Goal: Task Accomplishment & Management: Use online tool/utility

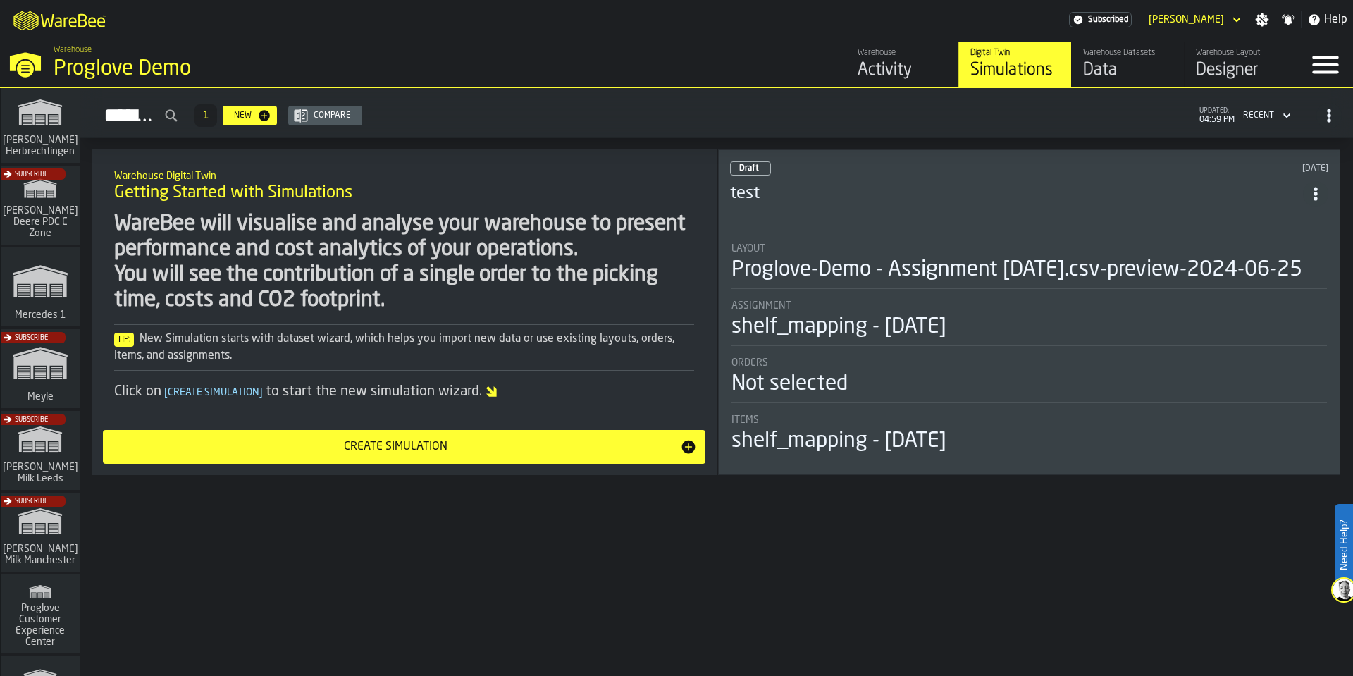
scroll to position [423, 0]
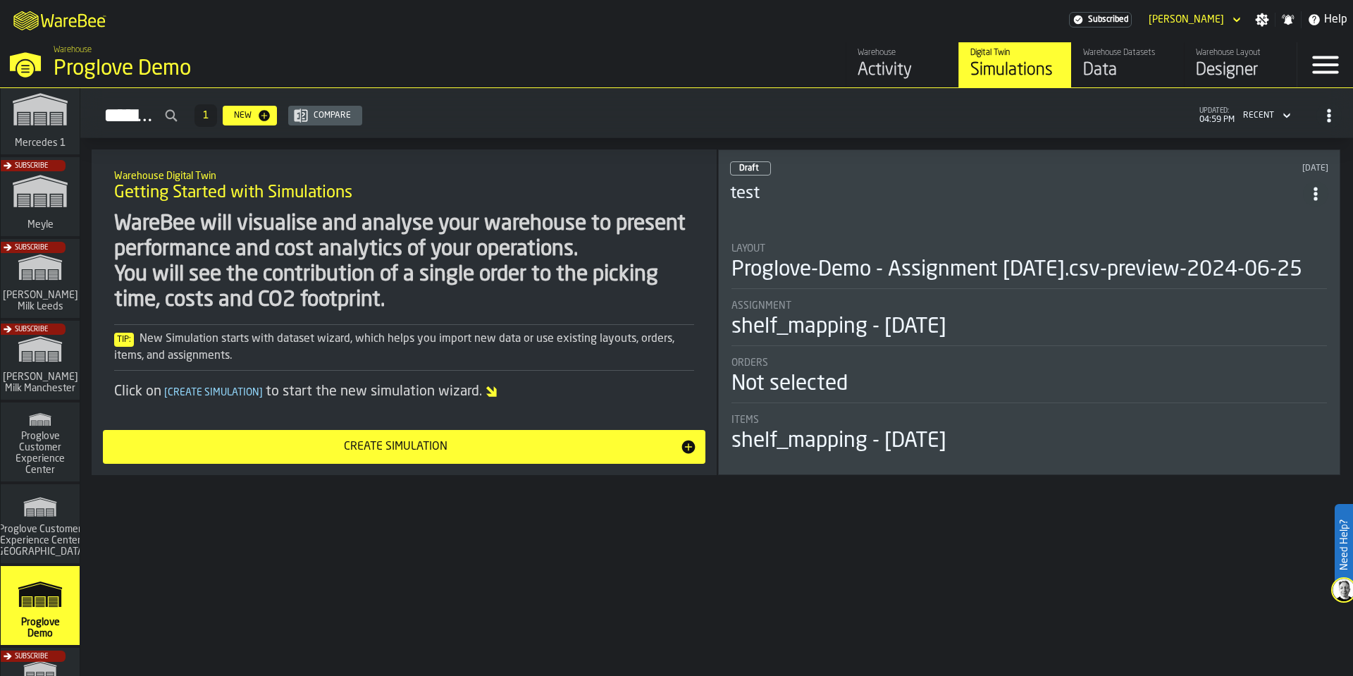
click at [37, 362] on div "Subscribe" at bounding box center [37, 365] width 79 height 82
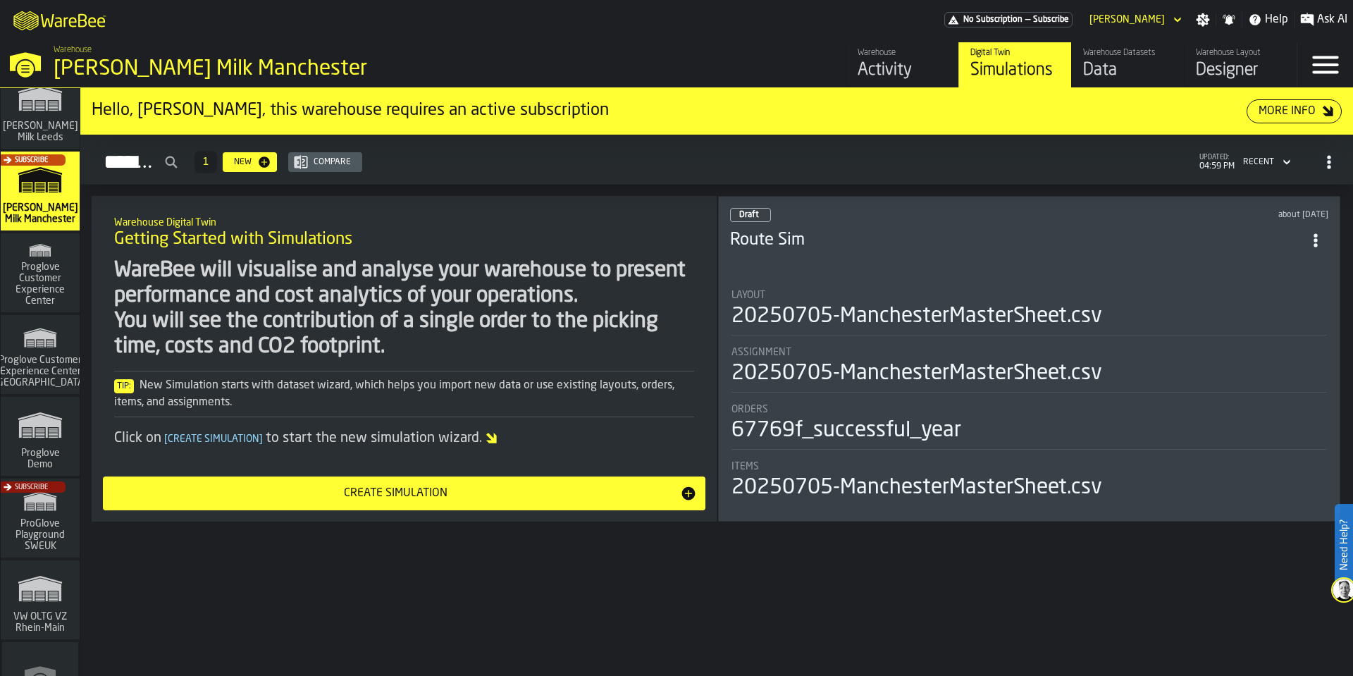
scroll to position [641, 0]
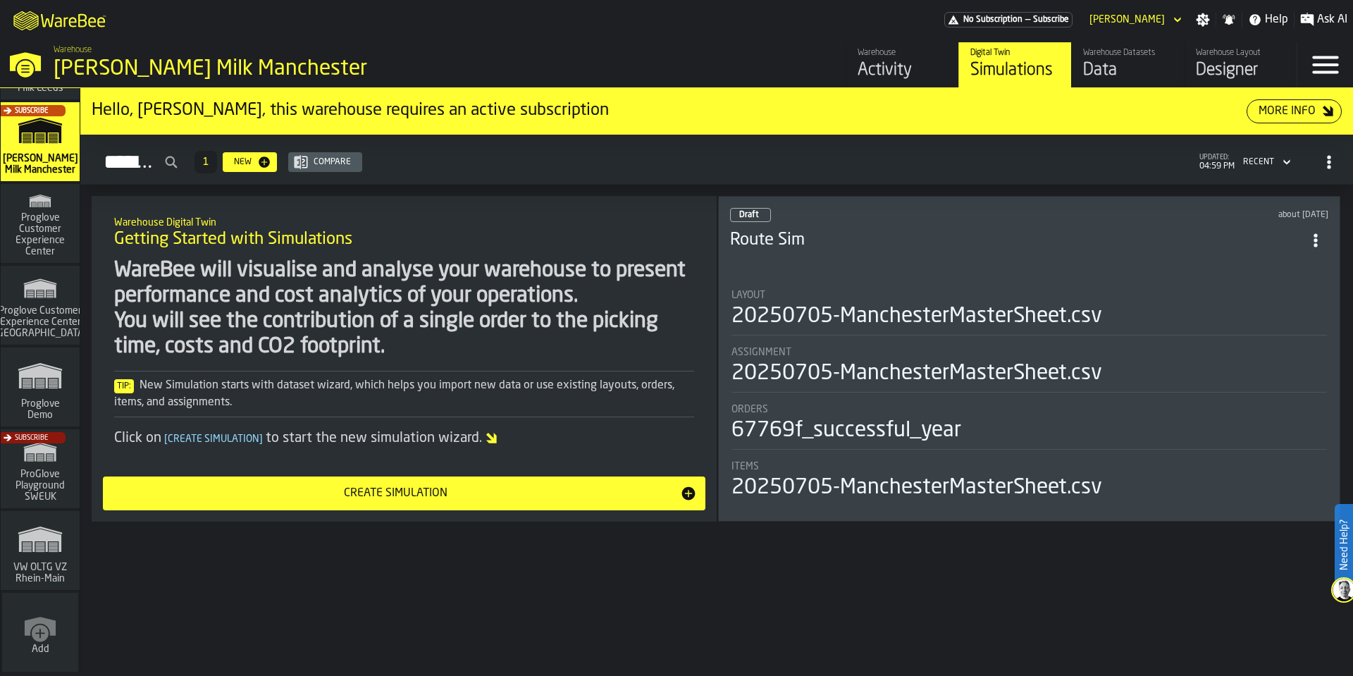
click at [36, 550] on rect "link-to-/wh/i/44979e6c-6f66-405e-9874-c1e29f02a54a/simulations" at bounding box center [40, 550] width 9 height 1
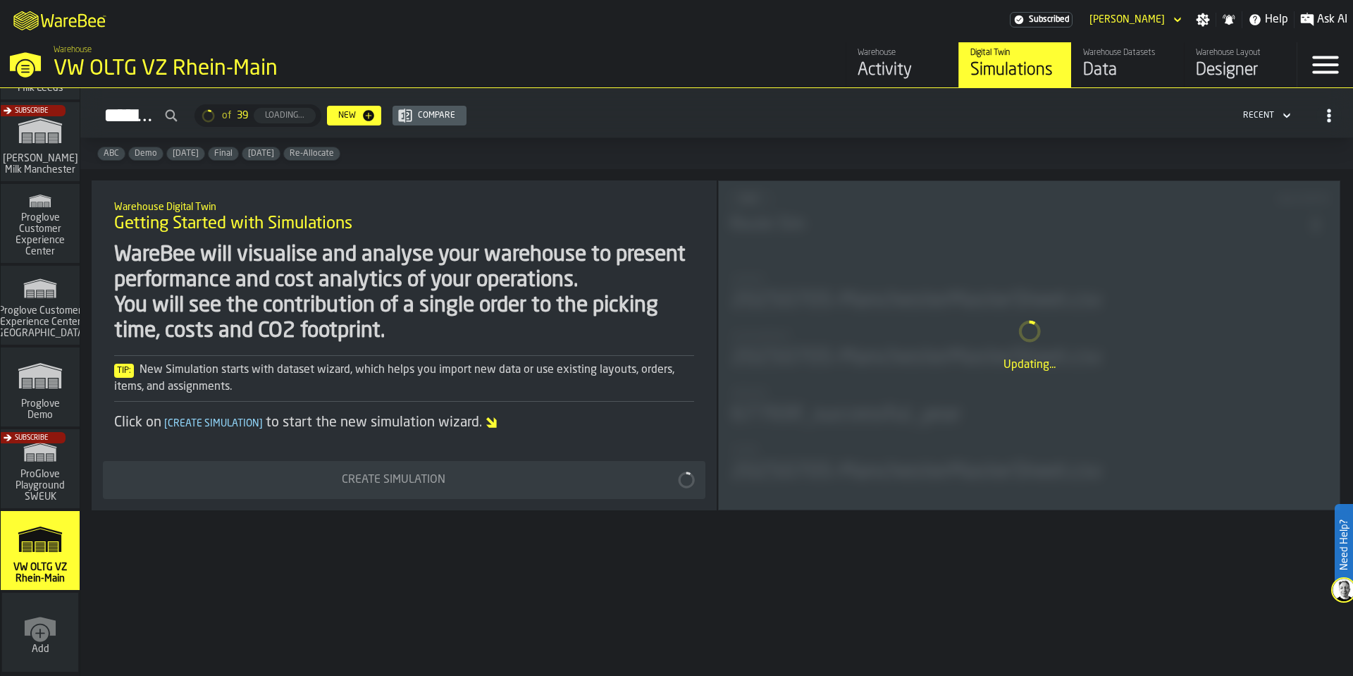
click at [1119, 74] on div "Data" at bounding box center [1128, 70] width 90 height 23
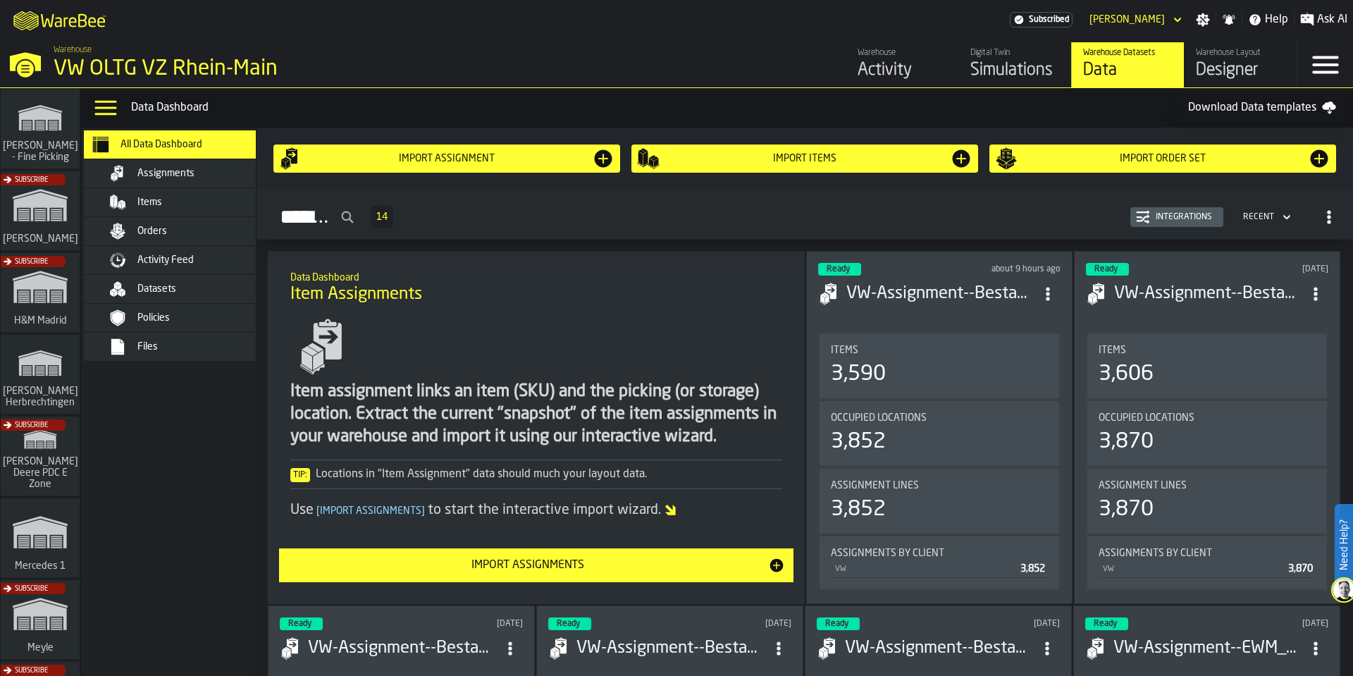
click at [164, 252] on div "Activity Feed" at bounding box center [190, 260] width 172 height 17
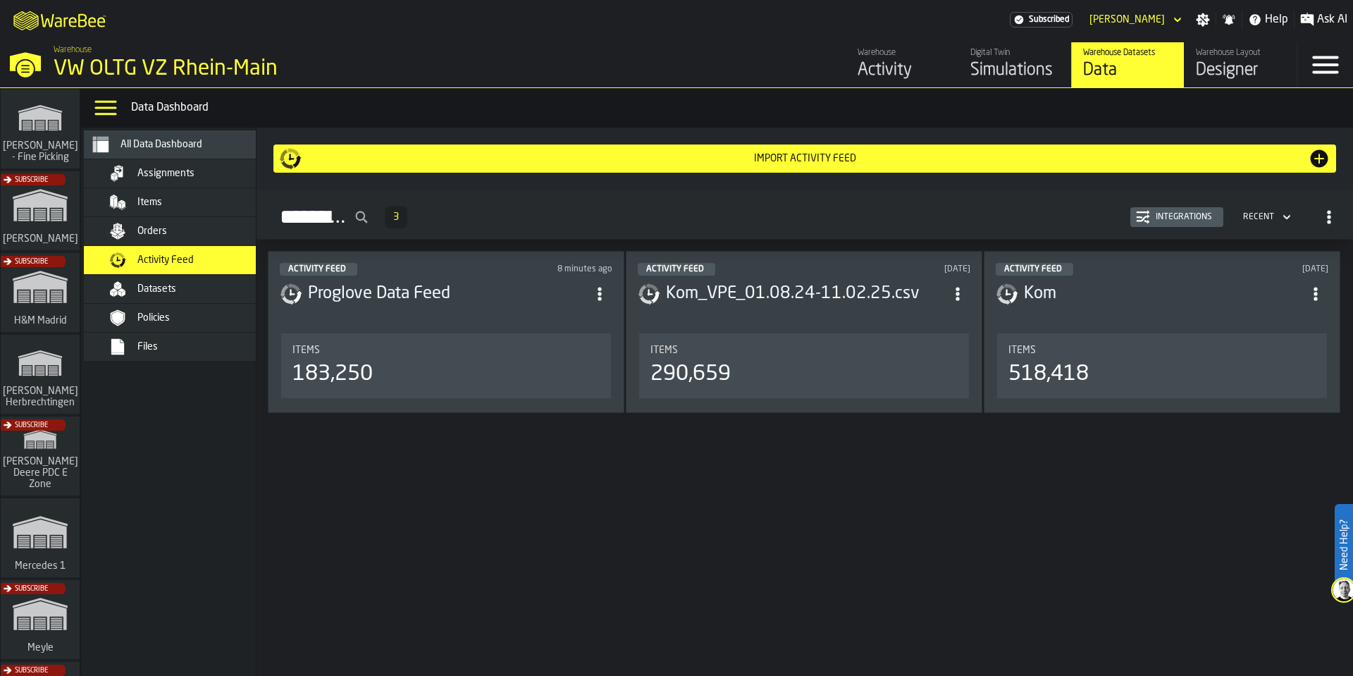
click at [515, 300] on h3 "Proglove Data Feed" at bounding box center [447, 294] width 279 height 23
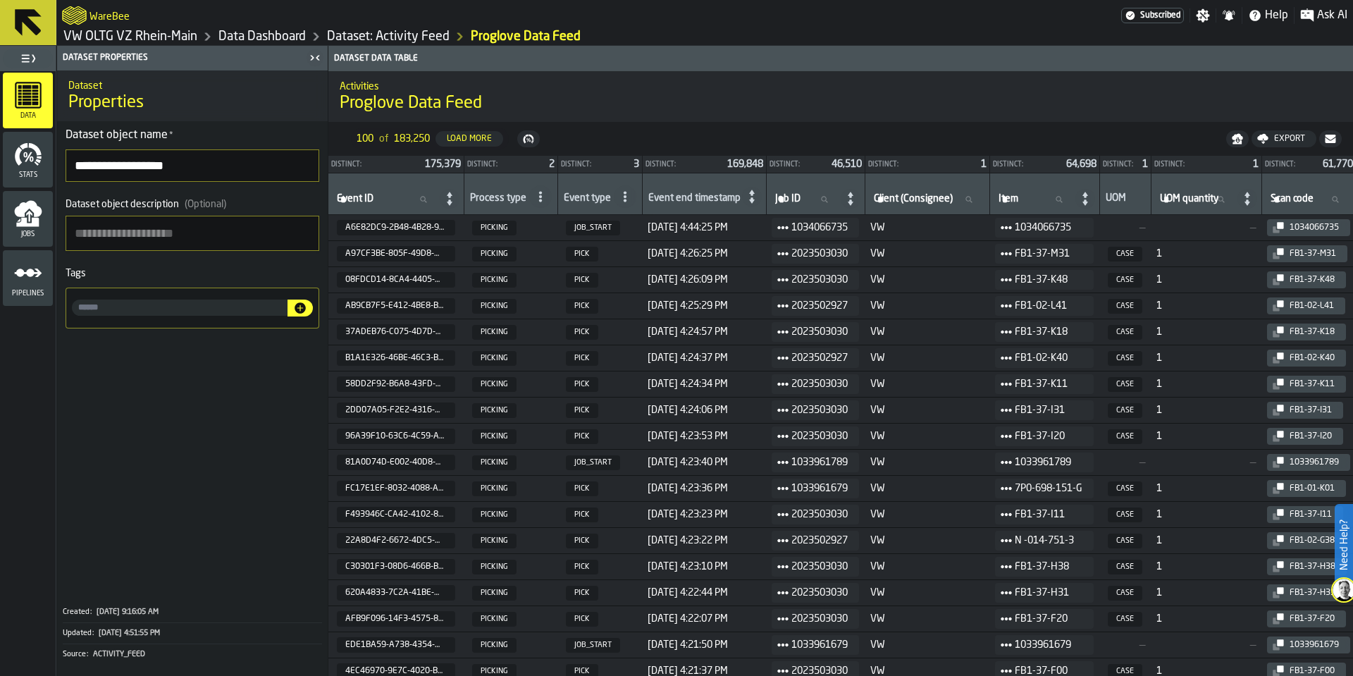
click at [14, 222] on icon "menu Jobs" at bounding box center [28, 213] width 28 height 28
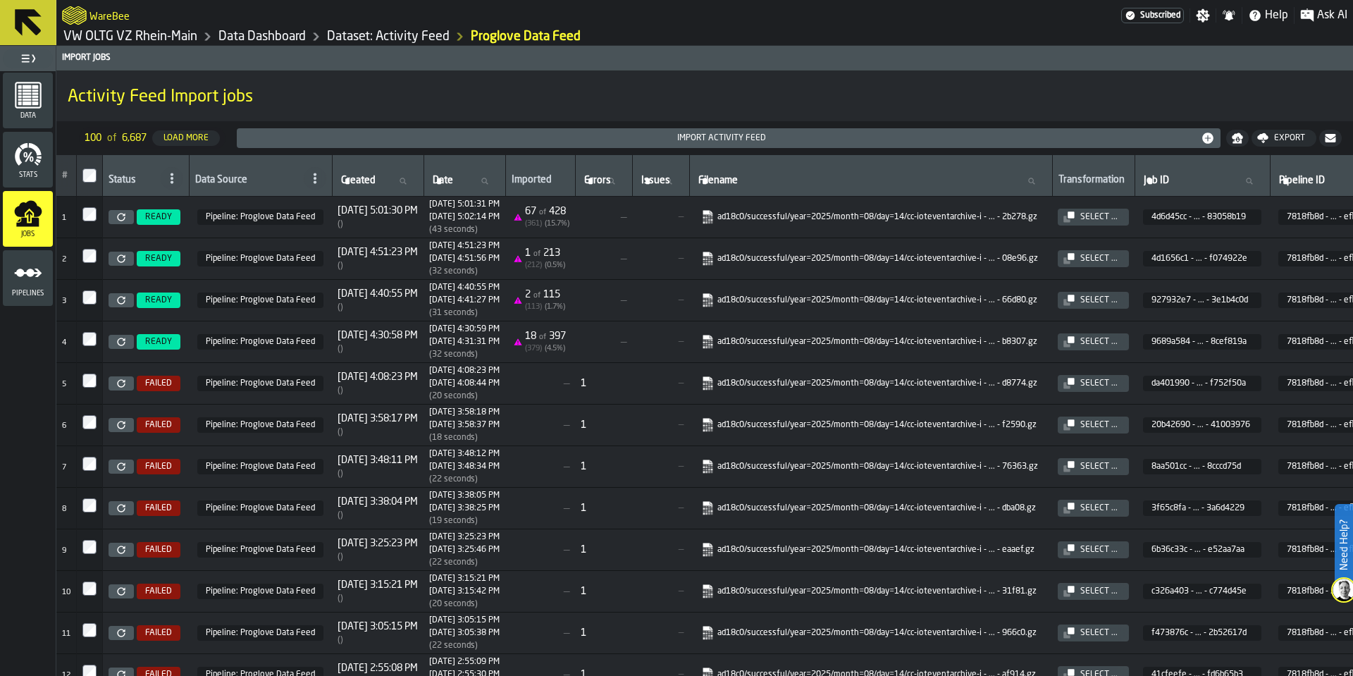
click at [266, 41] on link "Data Dashboard" at bounding box center [262, 37] width 87 height 16
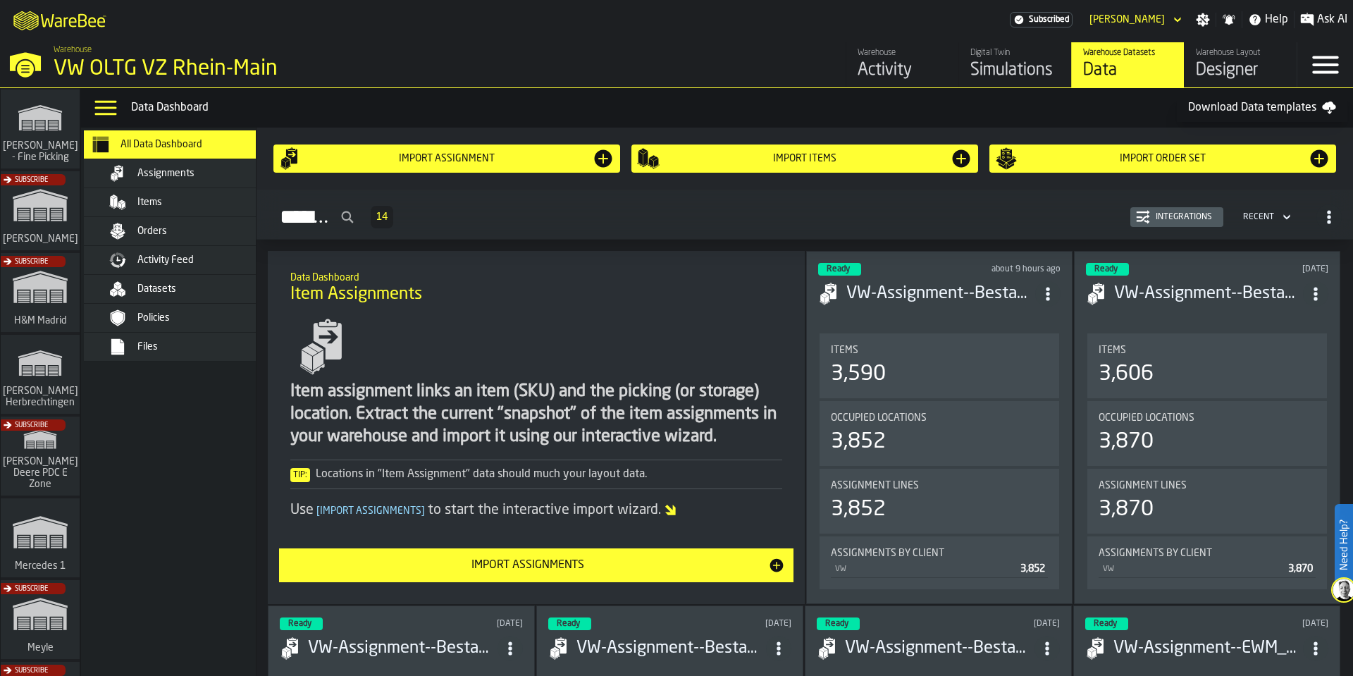
click at [981, 305] on header "Ready about 9 hours ago VW-Assignment--Bestand_ProGlove.csv-2025-08-14" at bounding box center [939, 291] width 242 height 56
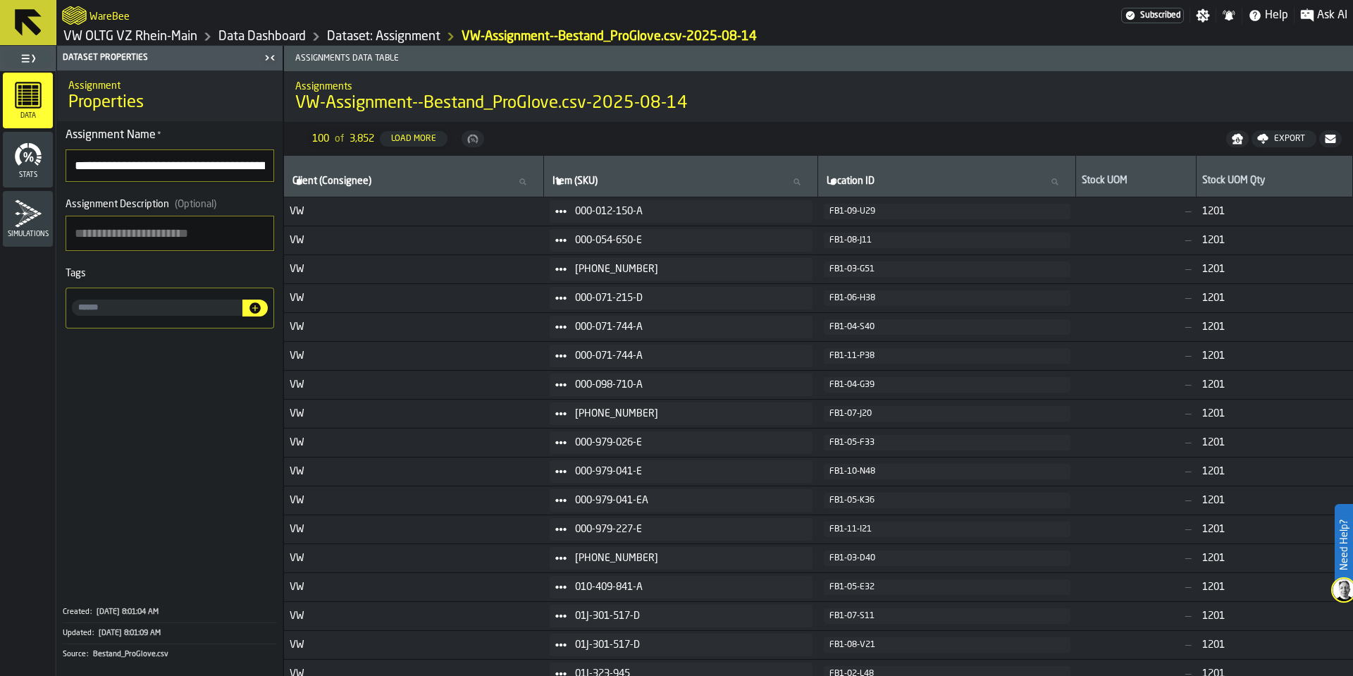
click at [390, 35] on link "Dataset: Assignment" at bounding box center [383, 37] width 113 height 16
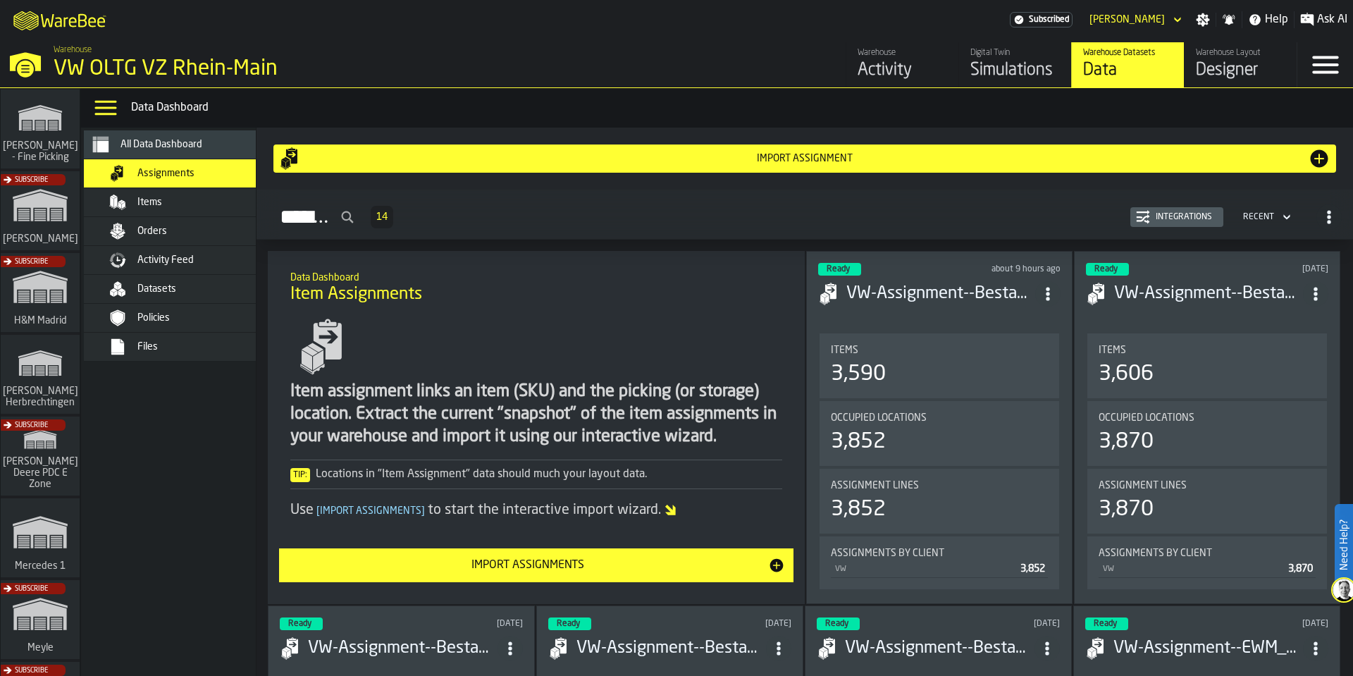
click at [159, 256] on span "Activity Feed" at bounding box center [165, 259] width 56 height 11
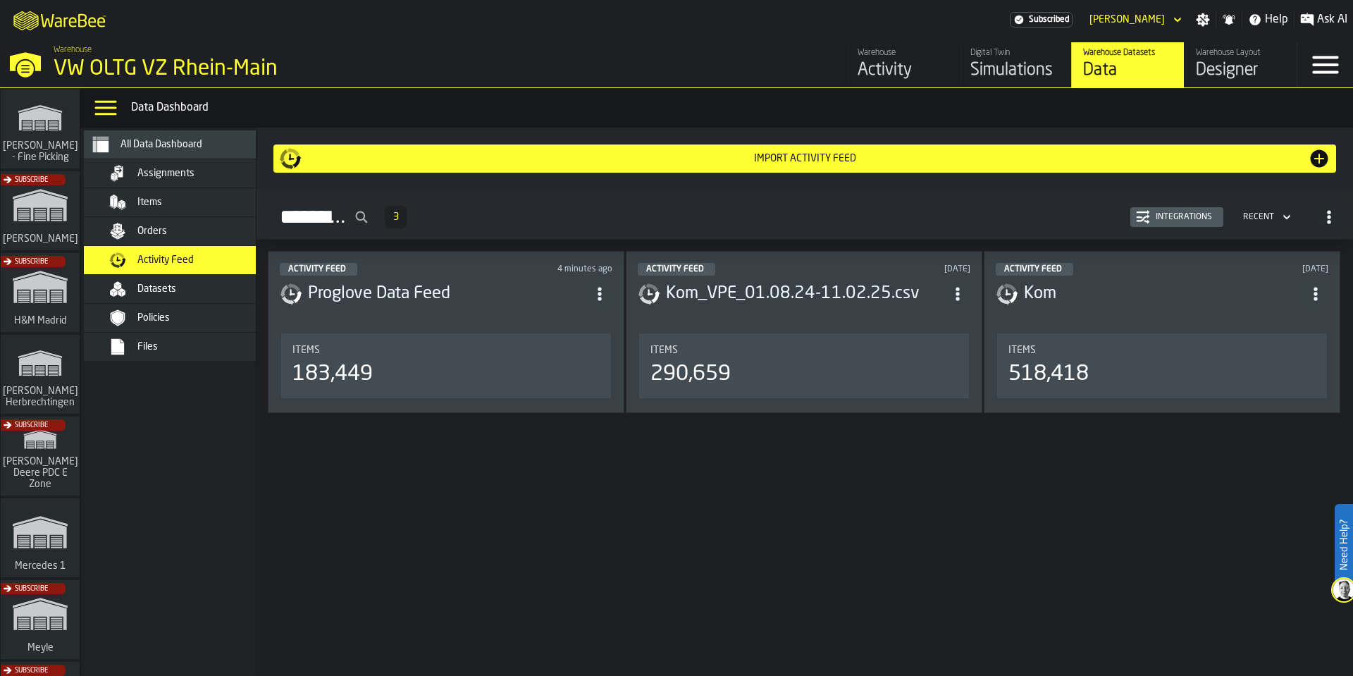
click at [498, 283] on h3 "Proglove Data Feed" at bounding box center [447, 294] width 279 height 23
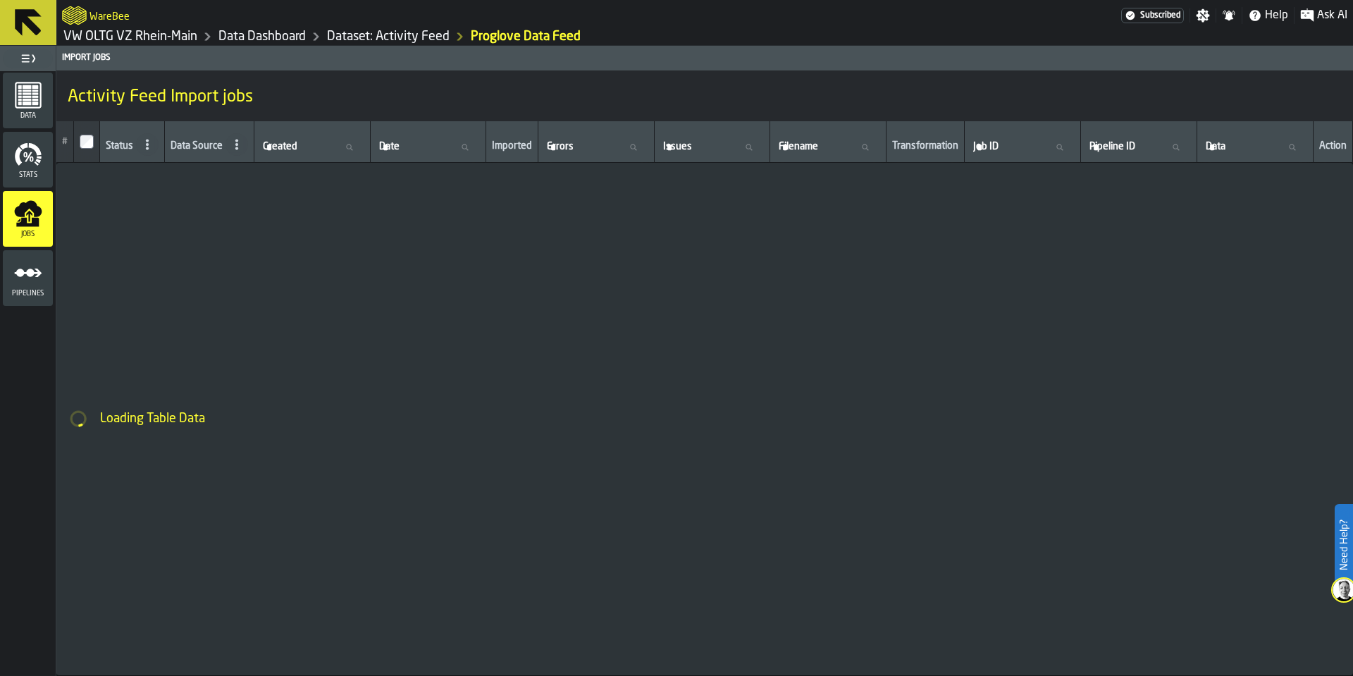
click at [17, 275] on circle "menu Pipelines" at bounding box center [20, 273] width 8 height 8
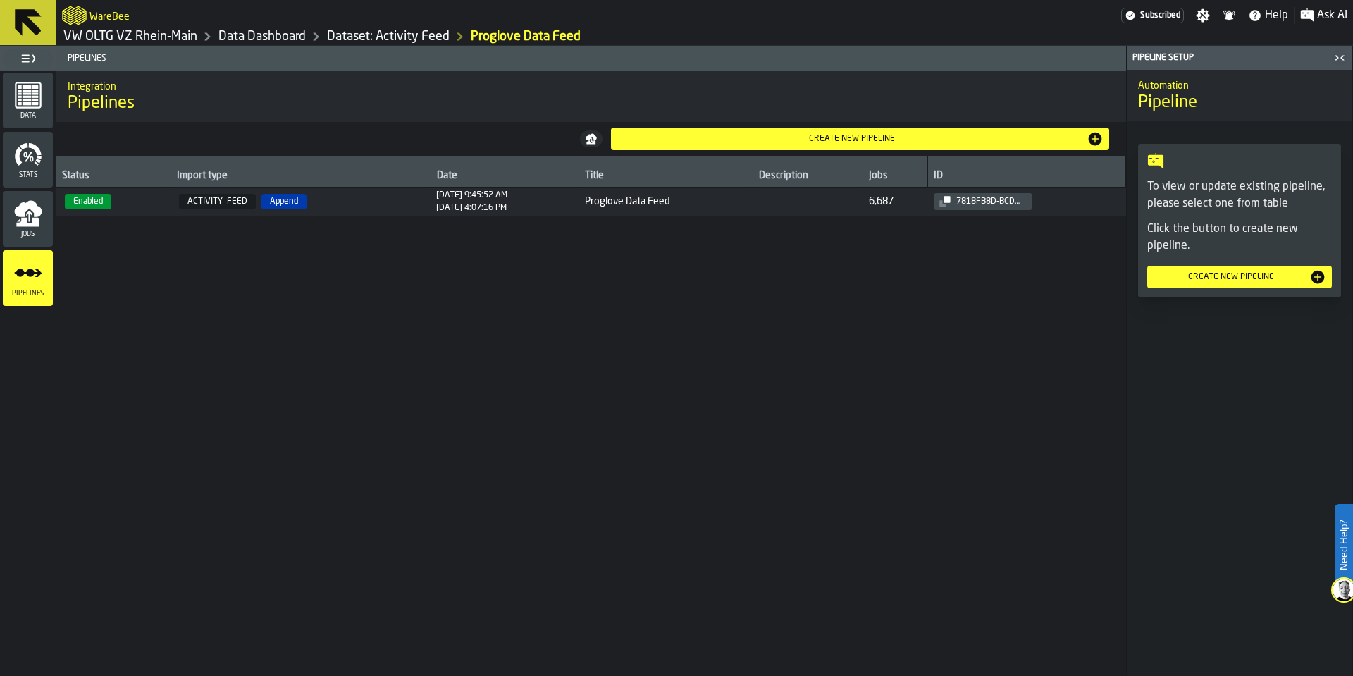
click at [805, 202] on span "—" at bounding box center [808, 201] width 99 height 11
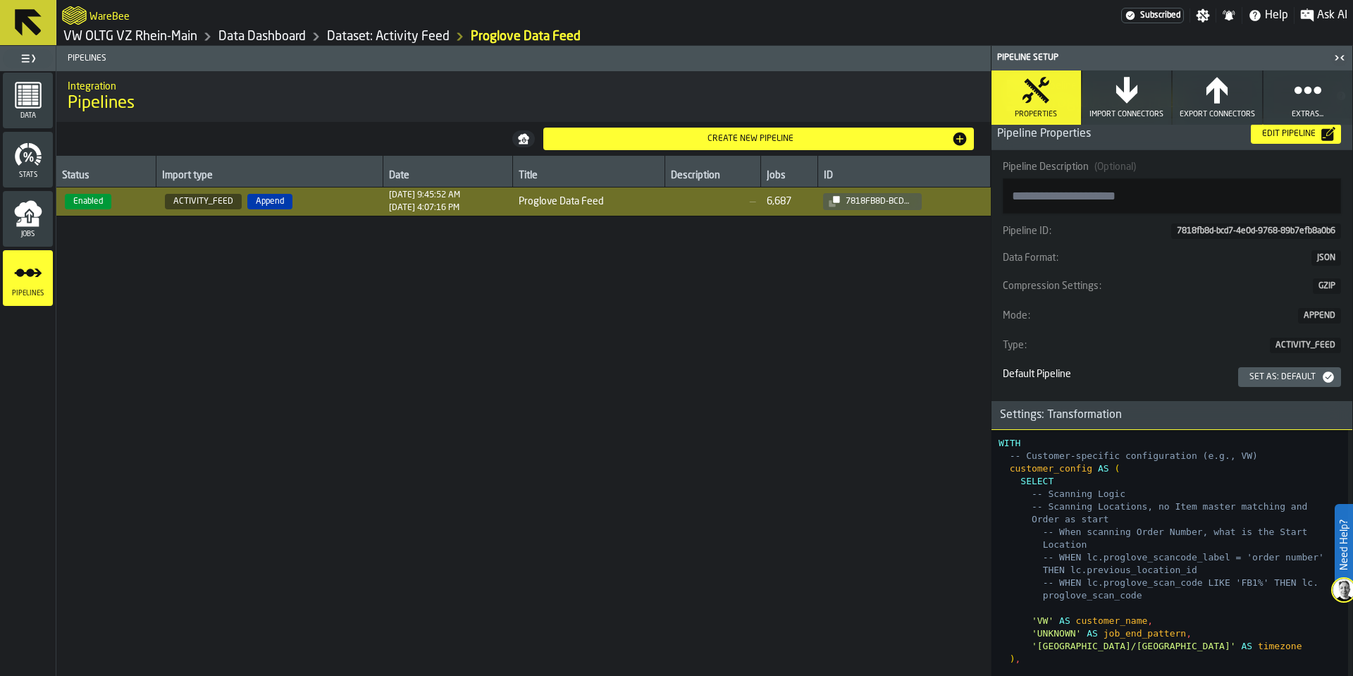
scroll to position [254, 0]
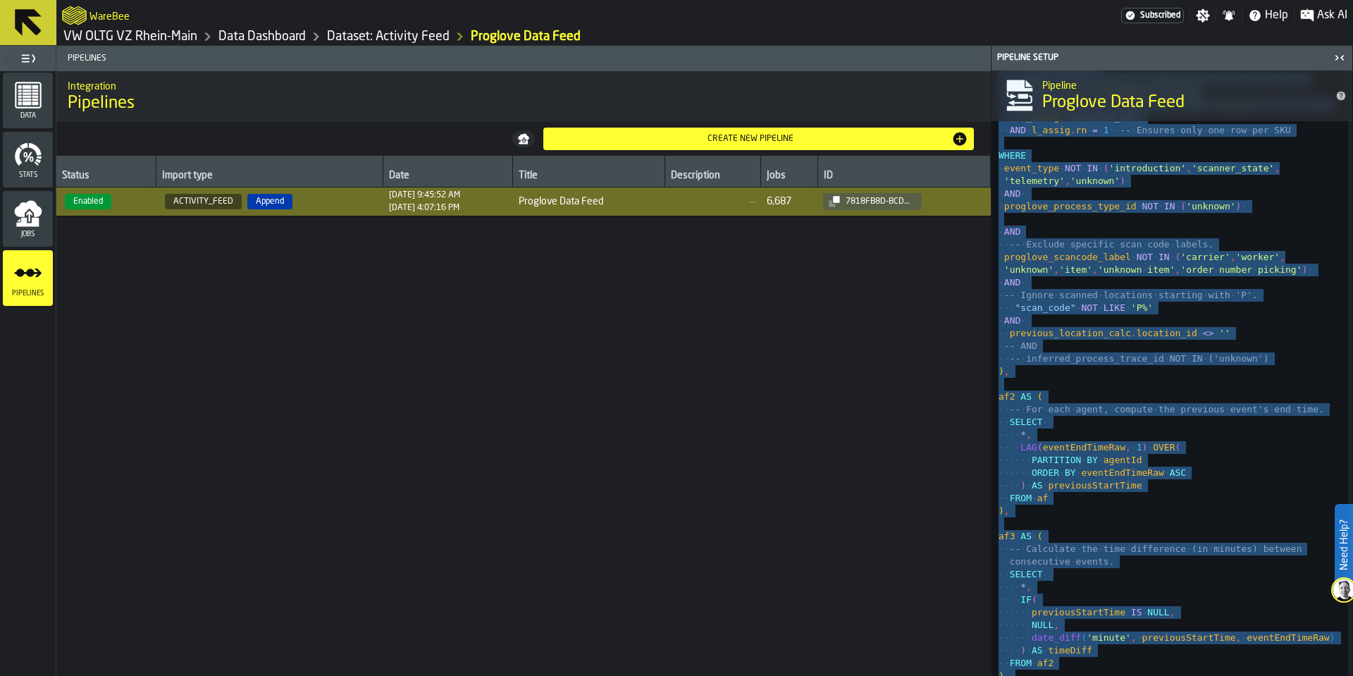
scroll to position [4991, 0]
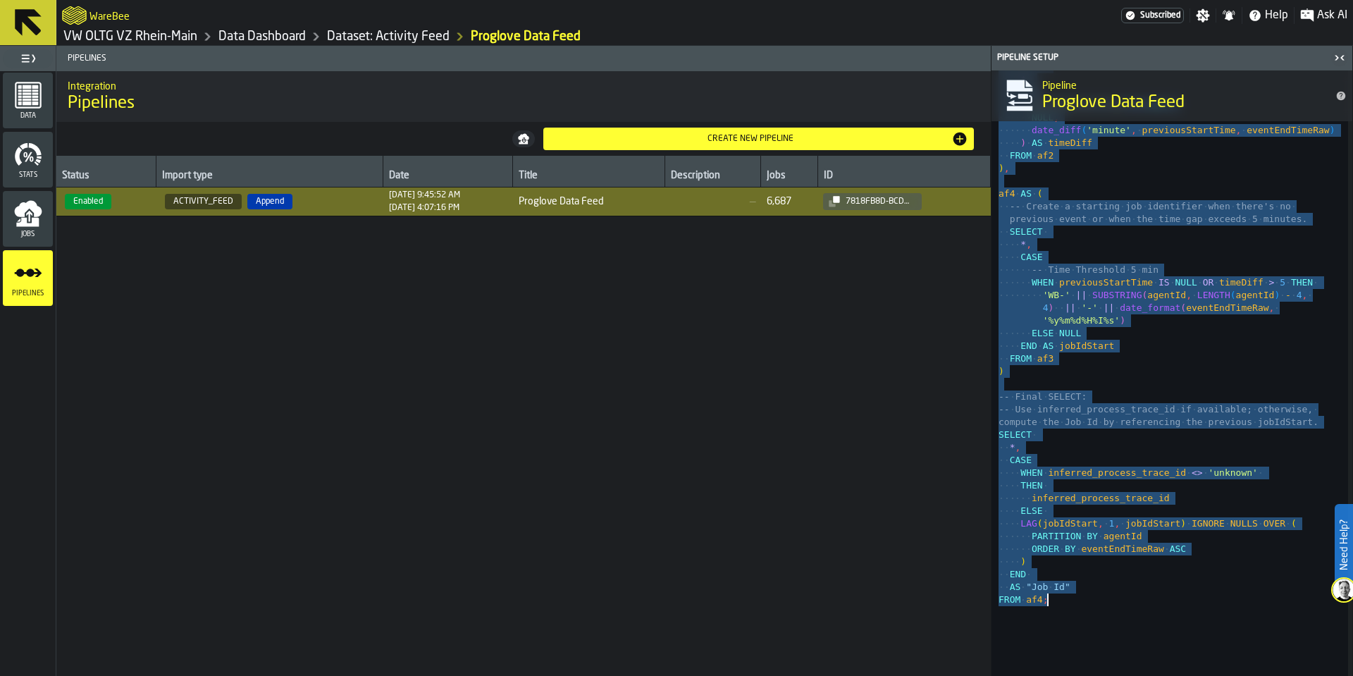
type textarea "**********"
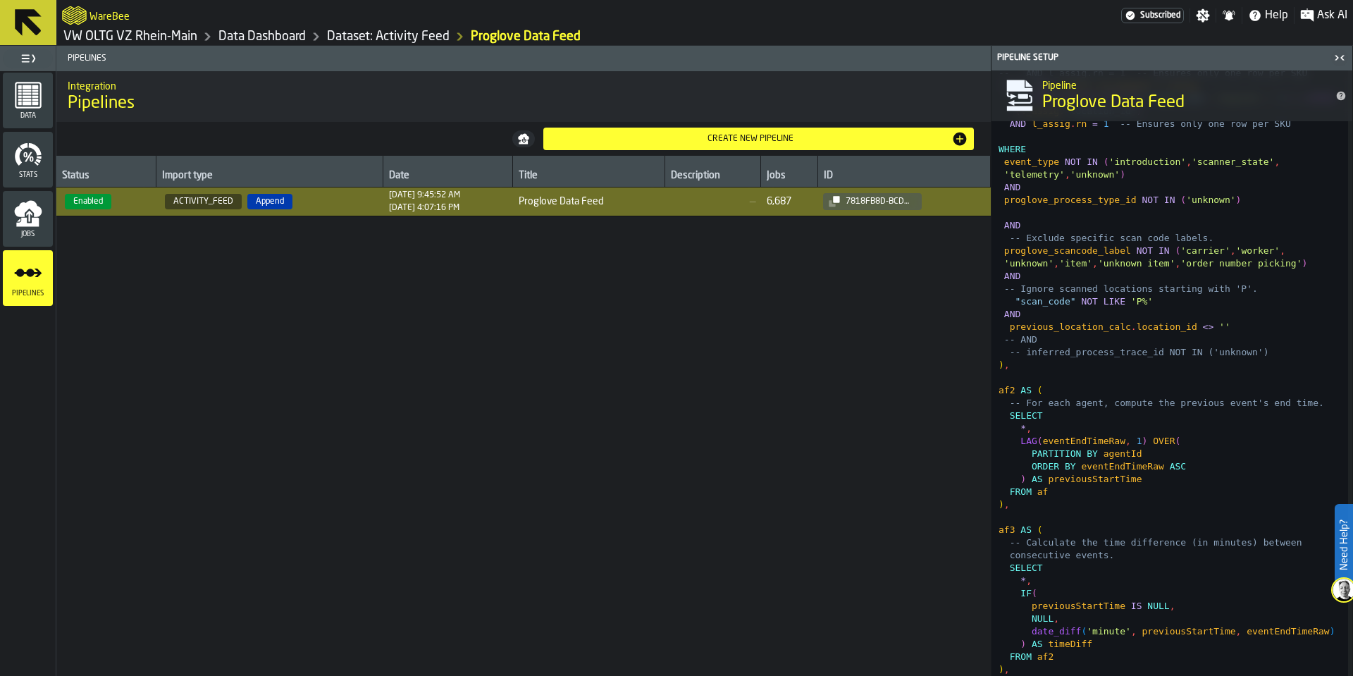
scroll to position [4399, 0]
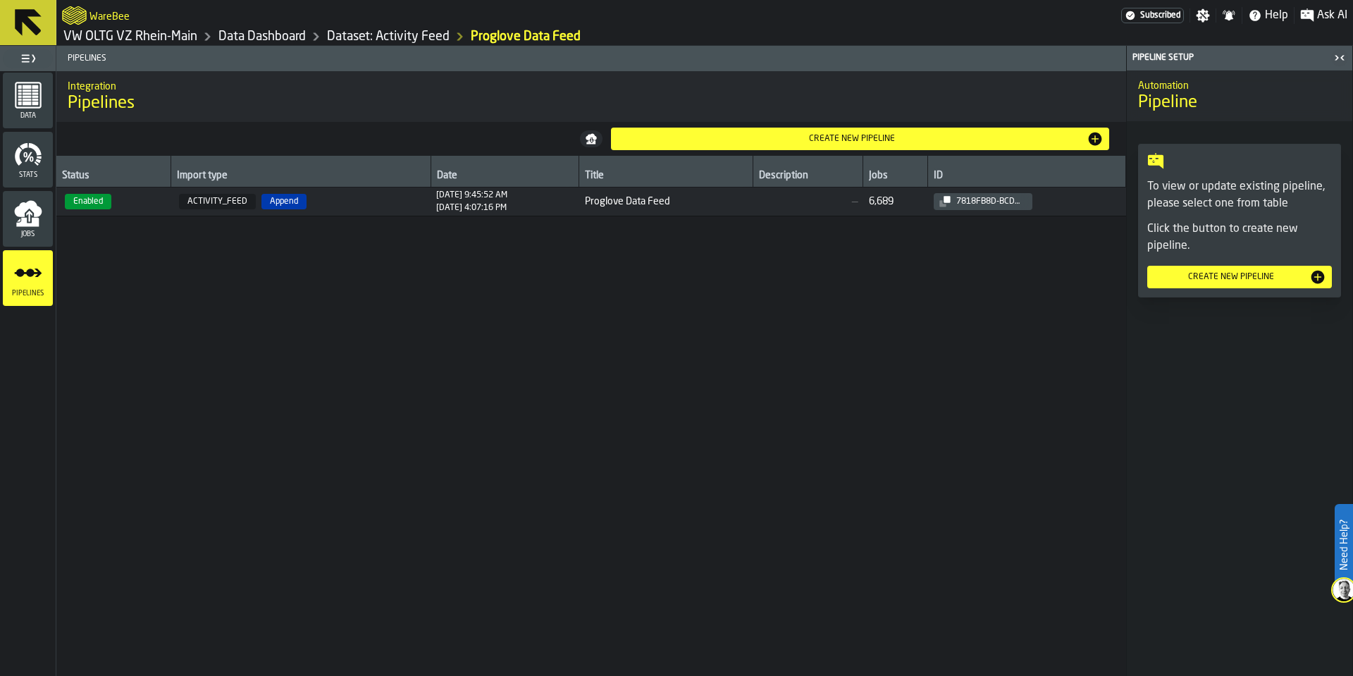
click at [373, 207] on span "ACTIVITY_FEED Append" at bounding box center [300, 202] width 249 height 16
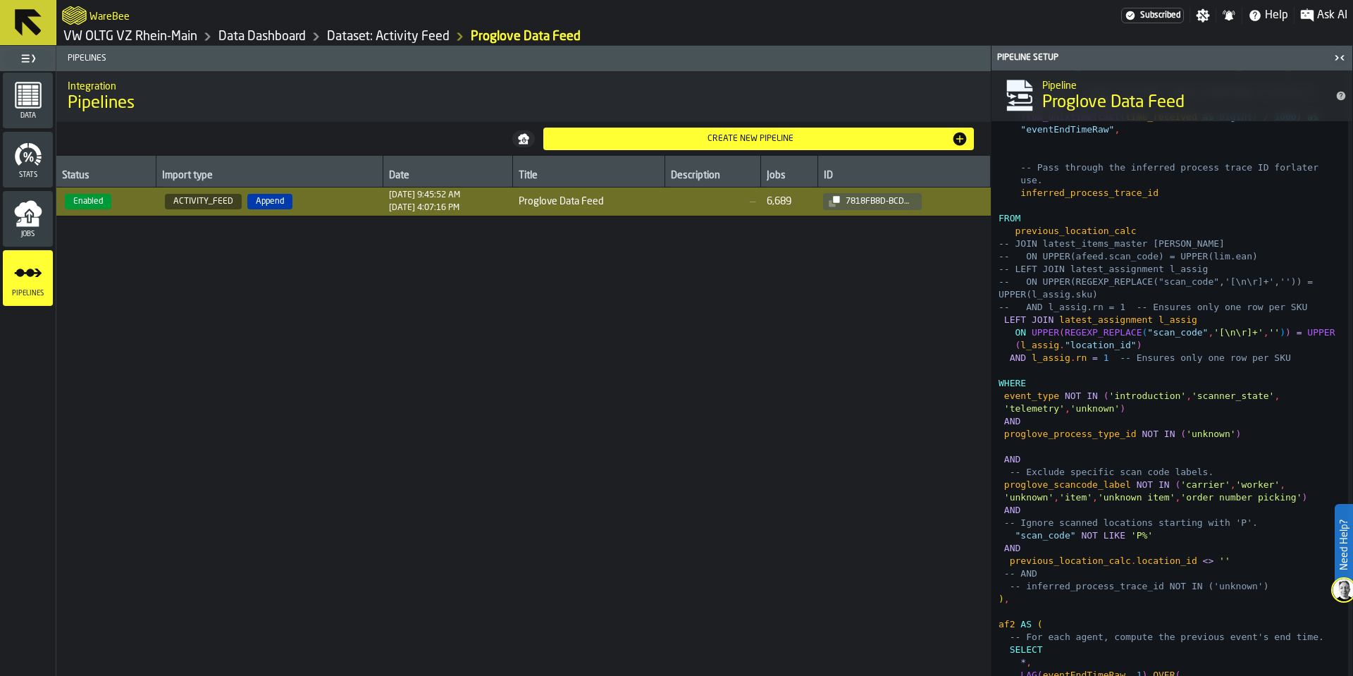
scroll to position [4425, 0]
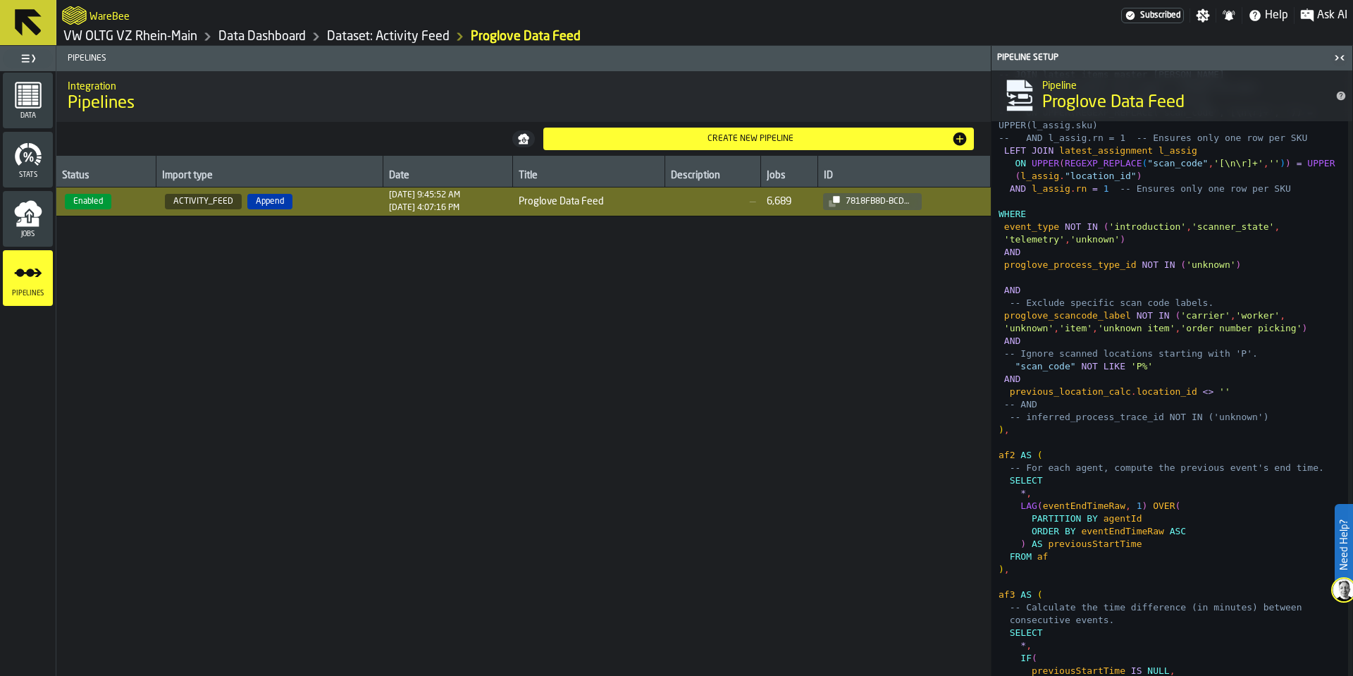
click at [410, 33] on link "Dataset: Activity Feed" at bounding box center [388, 37] width 123 height 16
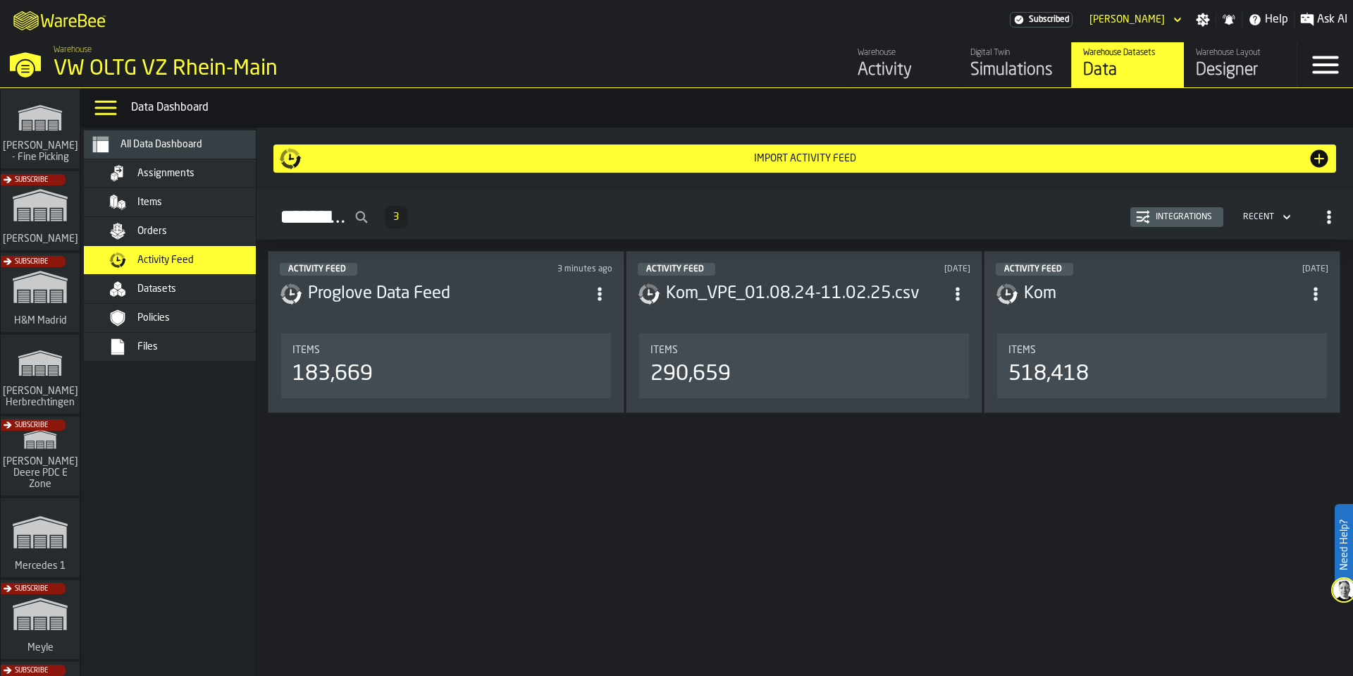
click at [507, 306] on header "Activity Feed 3 minutes ago Proglove Data Feed" at bounding box center [446, 291] width 333 height 56
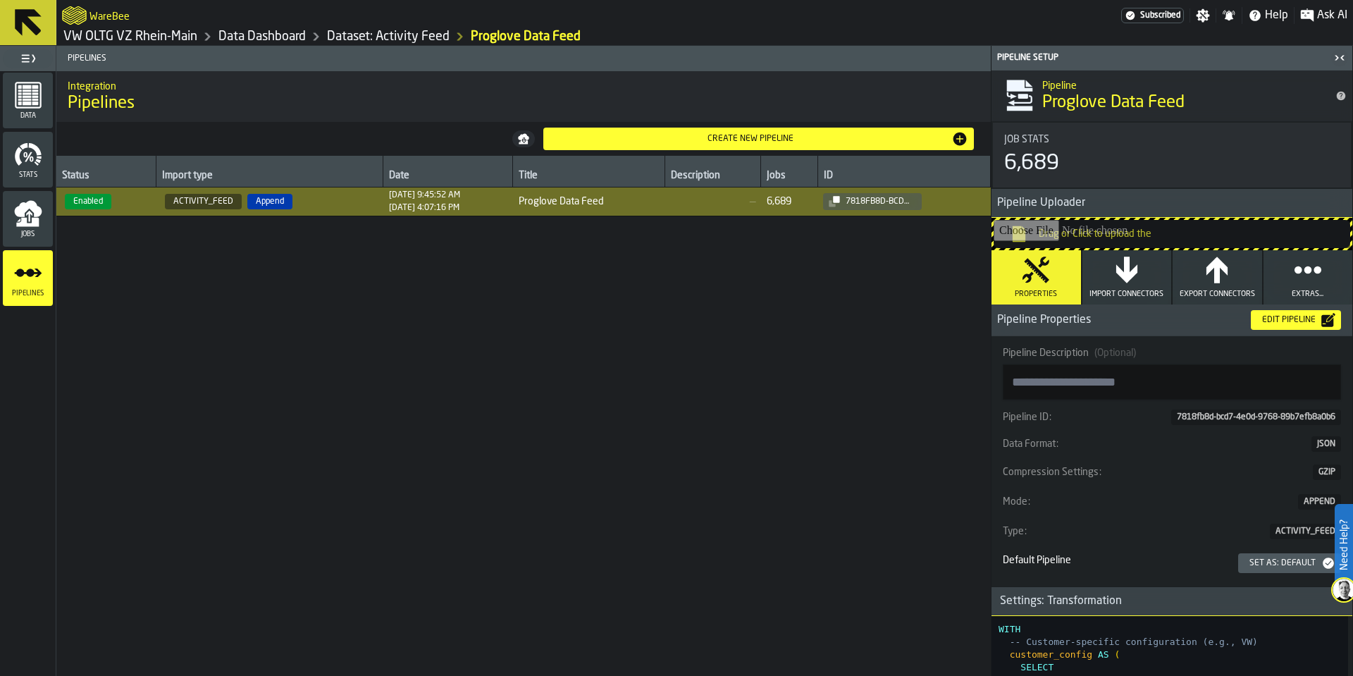
click at [485, 209] on span "[DATE] 9:45:52 AM [DATE] 4:07:16 PM" at bounding box center [448, 201] width 118 height 23
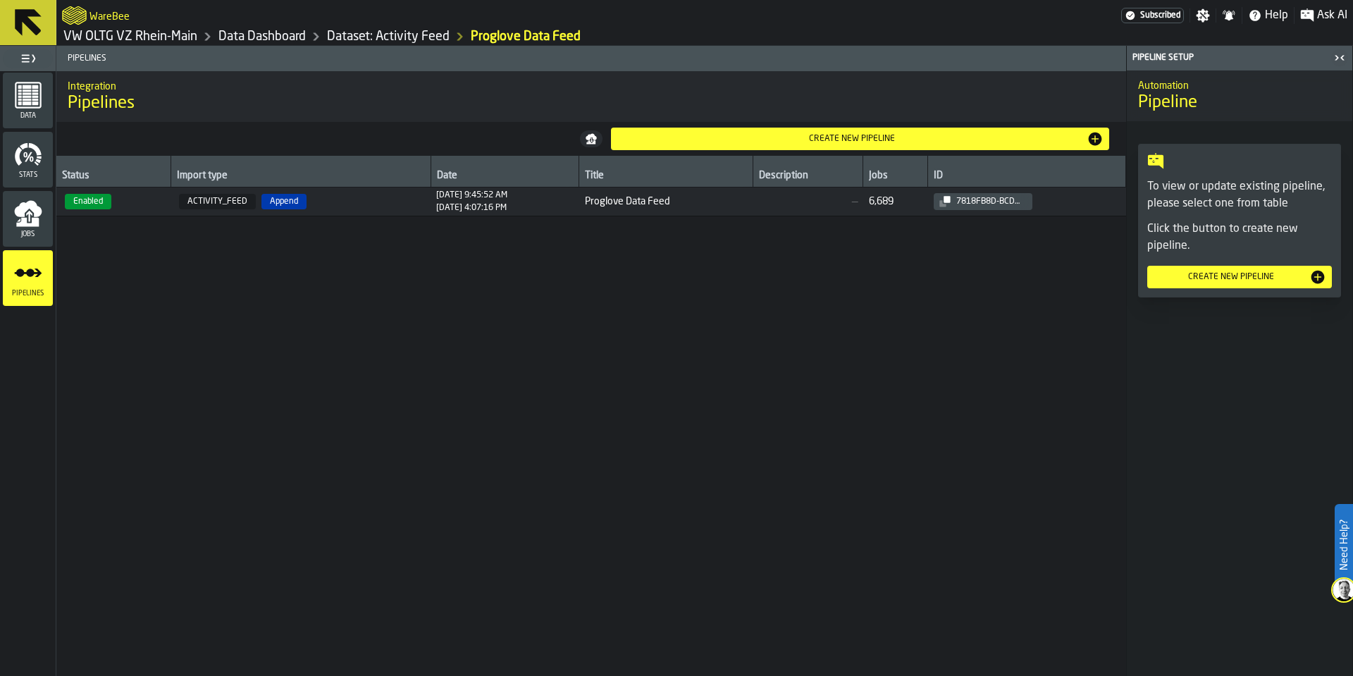
click at [653, 204] on span "Proglove Data Feed" at bounding box center [666, 201] width 163 height 11
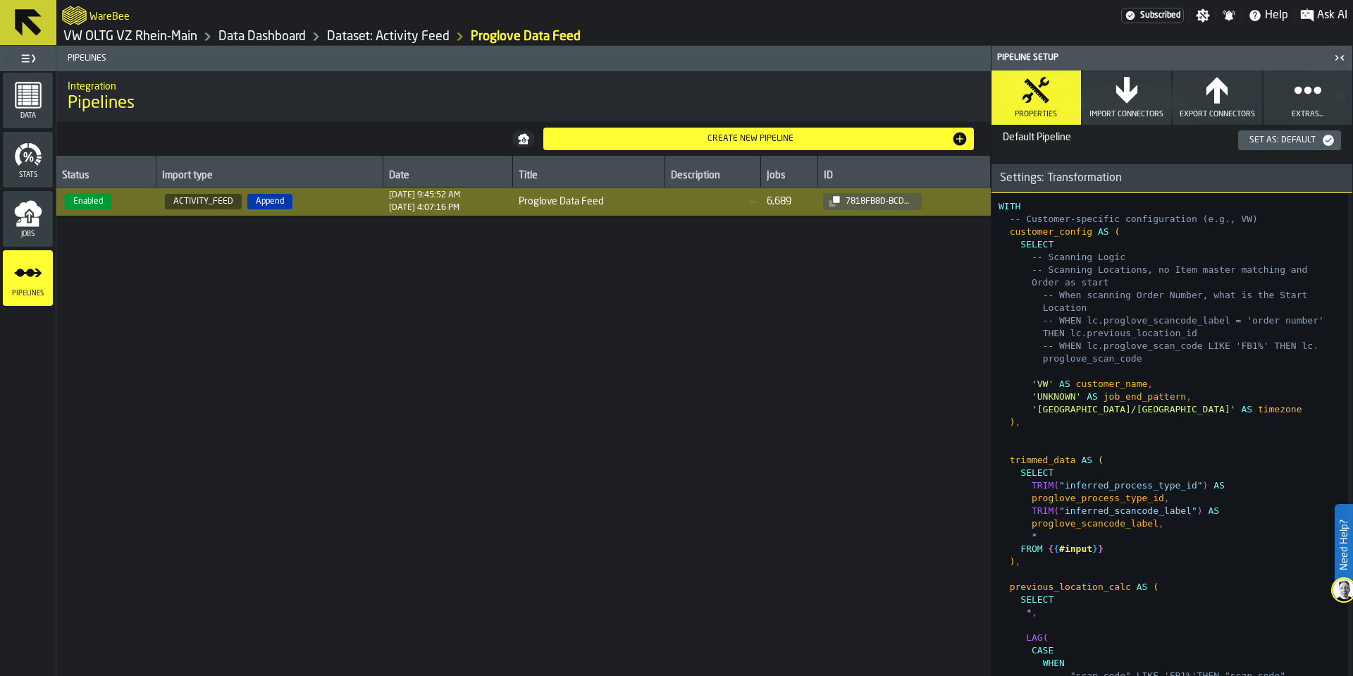
scroll to position [846, 0]
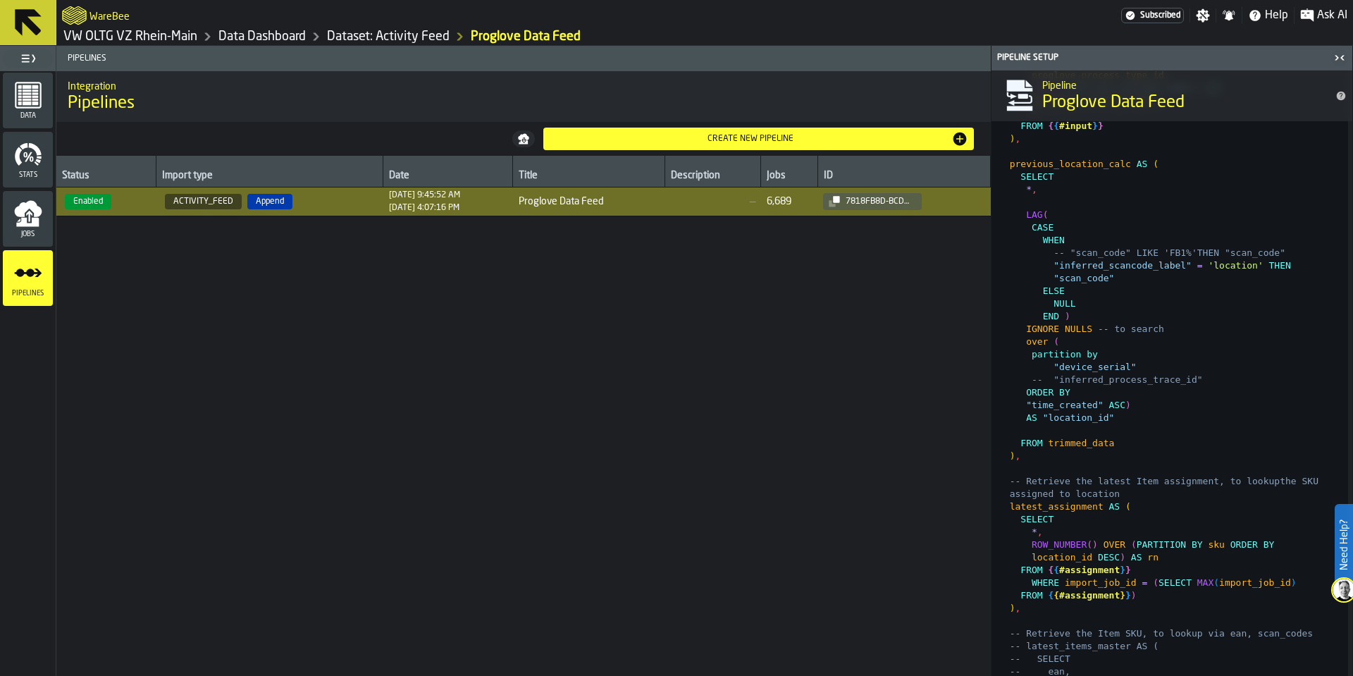
drag, startPoint x: 1353, startPoint y: 174, endPoint x: 1346, endPoint y: 414, distance: 239.8
click at [1349, 419] on div "Pipeline Setup Pipeline Proglove Data Feed Job Stats 6,689 Pipeline Uploader Dr…" at bounding box center [1172, 361] width 362 height 630
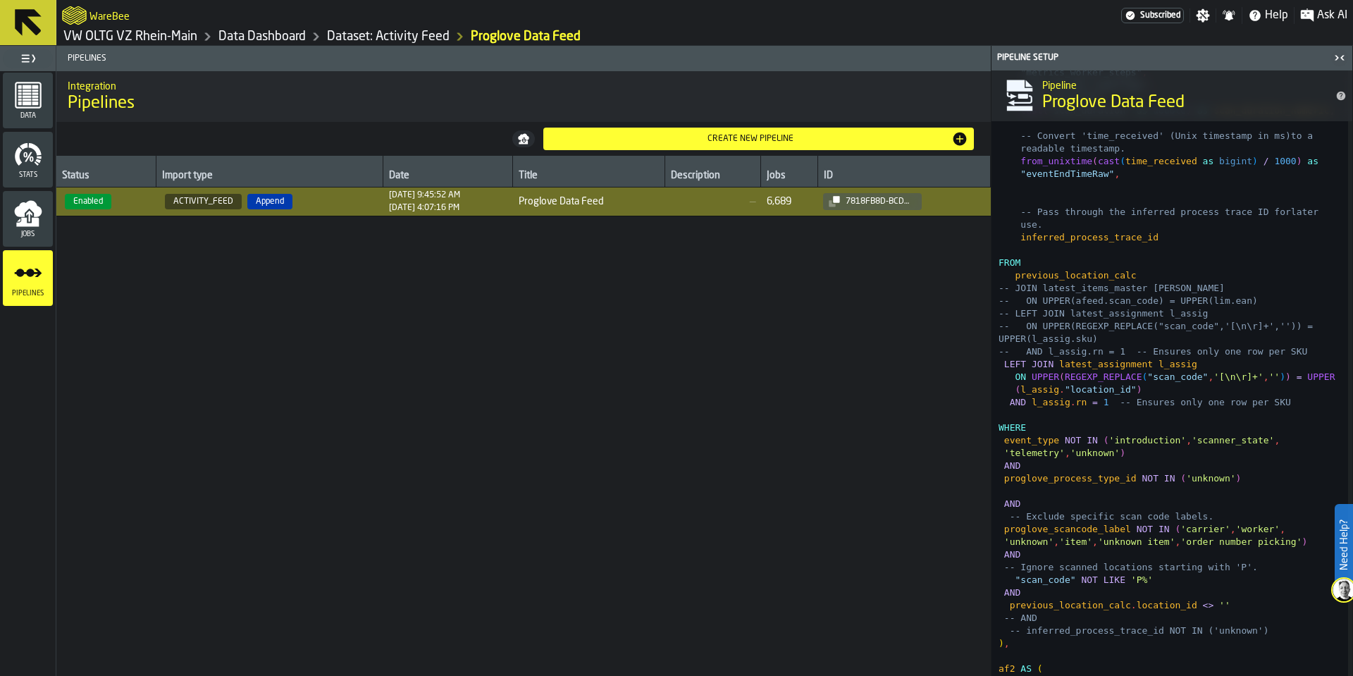
scroll to position [4404, 0]
